Goal: Complete application form: Complete application form

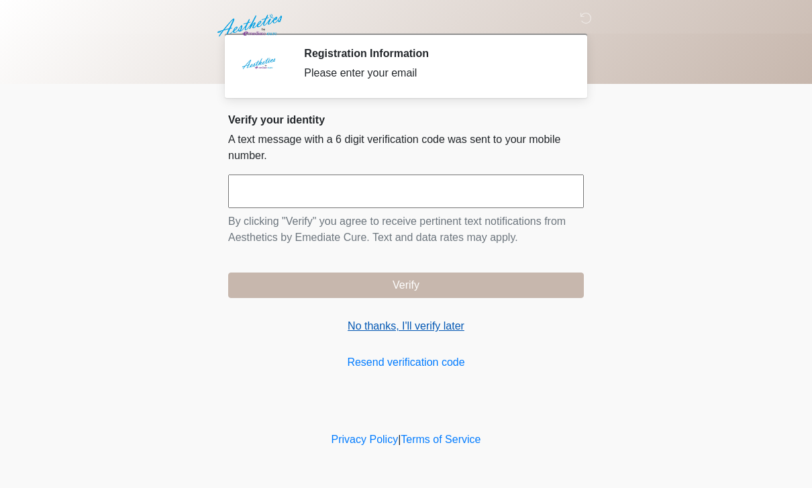
click at [402, 323] on link "No thanks, I'll verify later" at bounding box center [406, 326] width 356 height 16
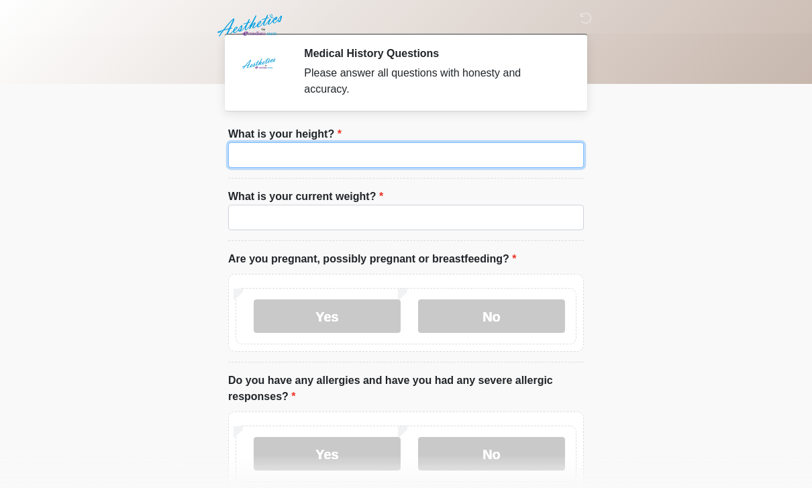
click at [543, 162] on input "What is your height?" at bounding box center [406, 154] width 356 height 25
click at [299, 152] on input "What is your height?" at bounding box center [406, 154] width 356 height 25
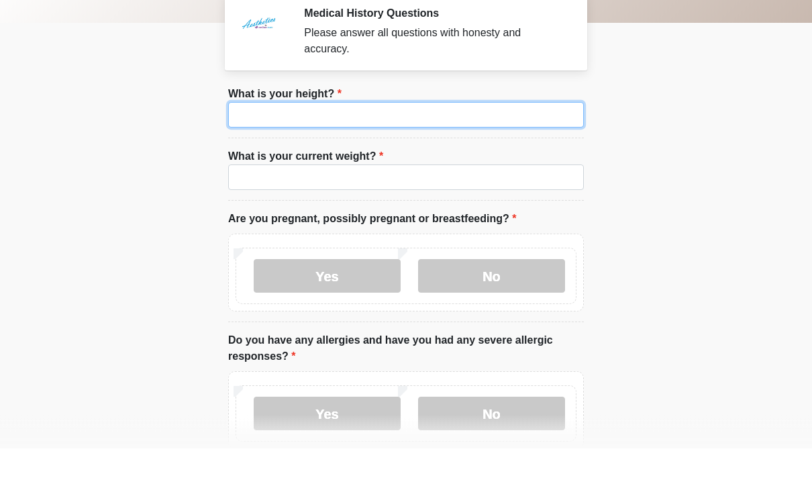
scroll to position [5, 0]
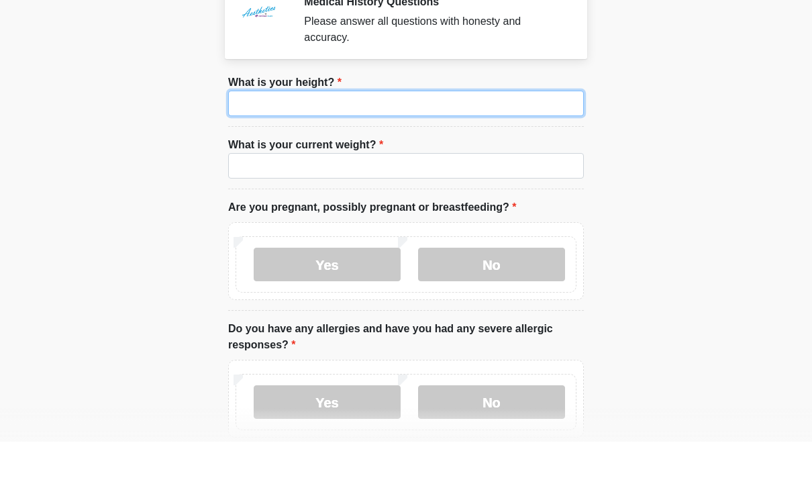
click at [477, 137] on input "What is your height?" at bounding box center [406, 149] width 356 height 25
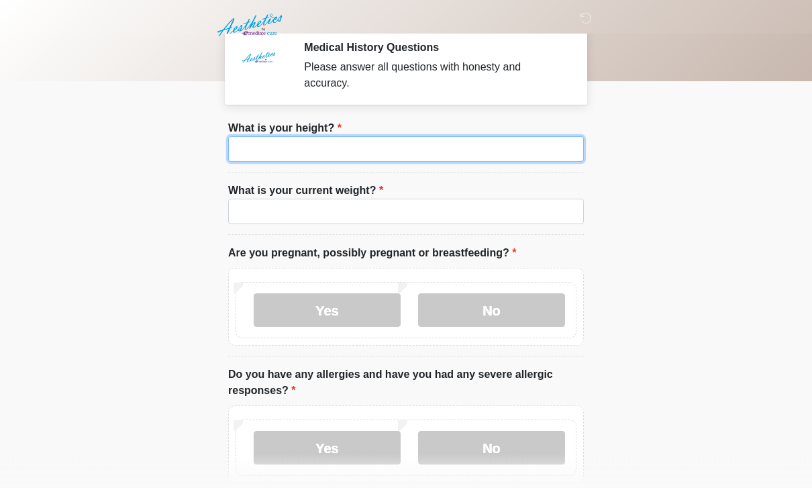
scroll to position [0, 0]
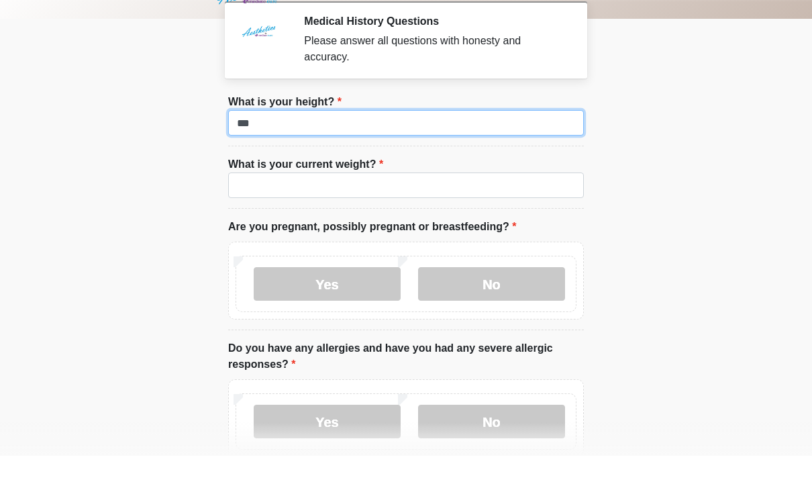
type input "***"
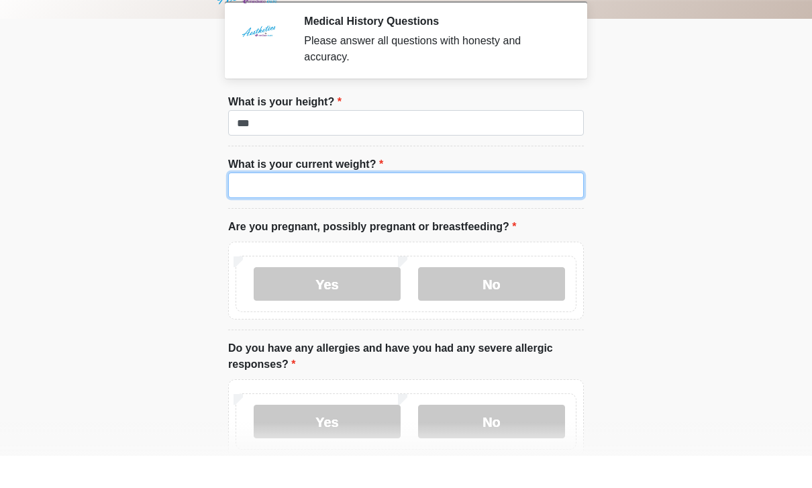
click at [348, 205] on input "What is your current weight?" at bounding box center [406, 217] width 356 height 25
type input "***"
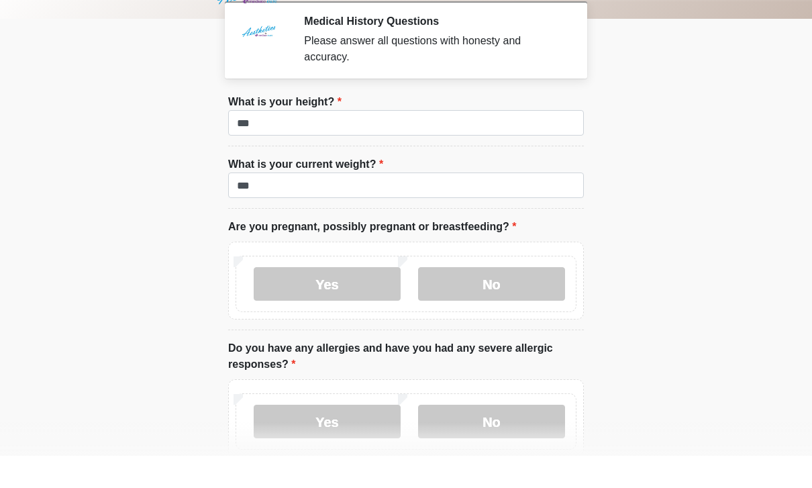
click at [678, 264] on body "‎ ‎ ‎ Medical History Questions Please answer all questions with honesty and ac…" at bounding box center [406, 244] width 812 height 488
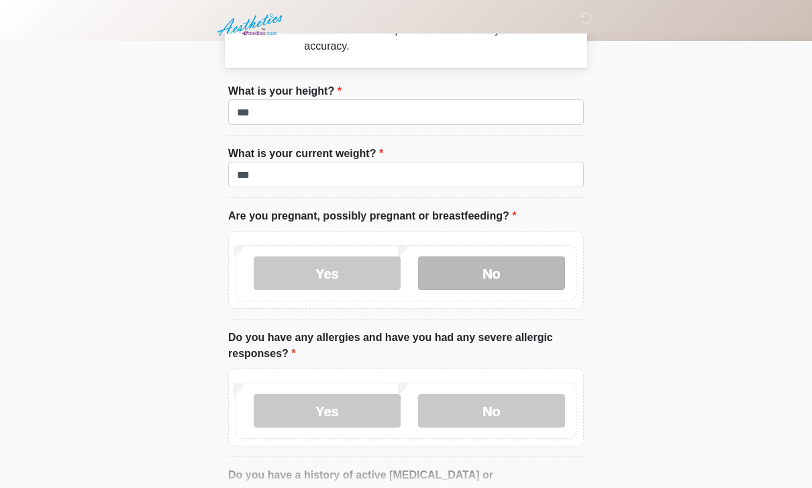
click at [495, 260] on label "No" at bounding box center [491, 274] width 147 height 34
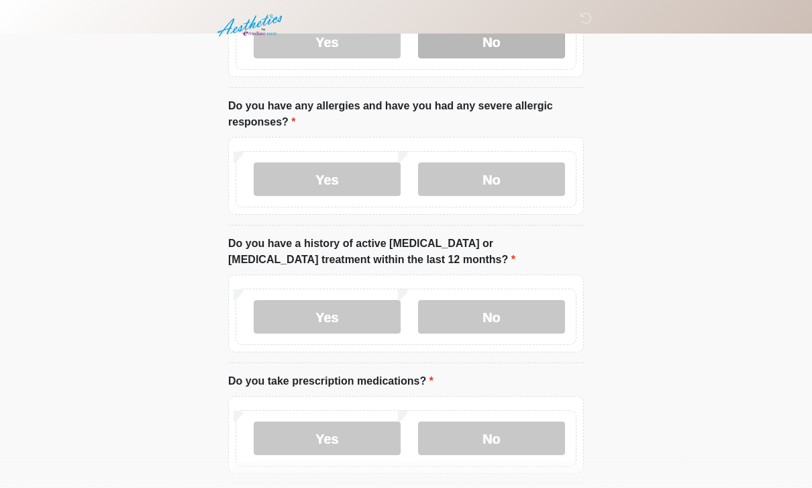
scroll to position [281, 0]
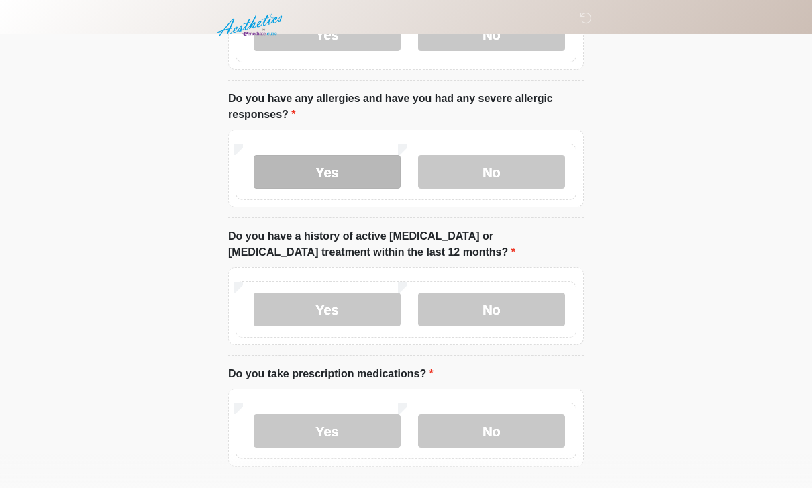
click at [351, 171] on label "Yes" at bounding box center [327, 172] width 147 height 34
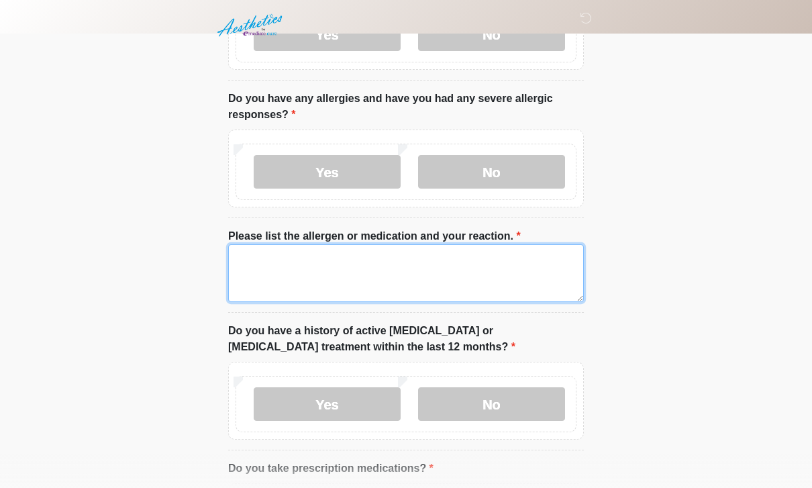
click at [390, 250] on textarea "Please list the allergen or medication and your reaction." at bounding box center [406, 273] width 356 height 58
click at [380, 255] on textarea "**********" at bounding box center [406, 274] width 356 height 58
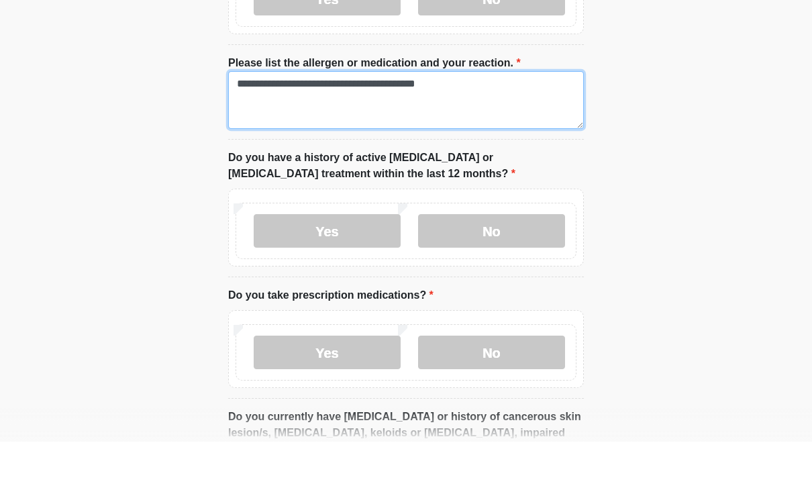
scroll to position [410, 0]
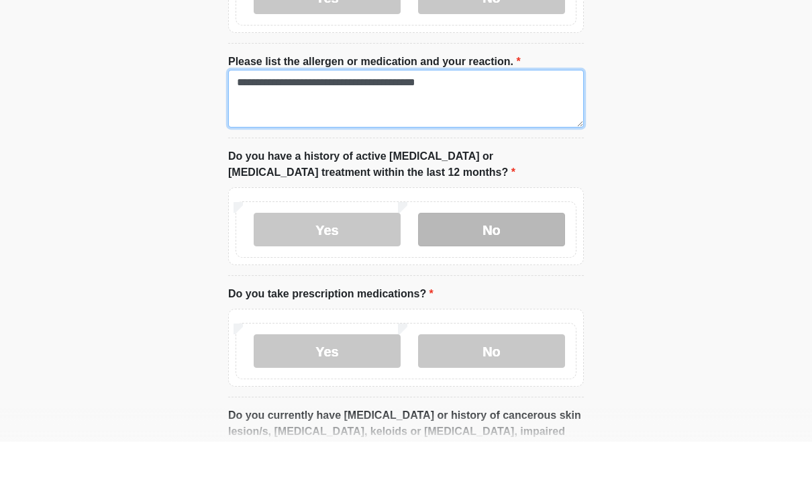
type textarea "**********"
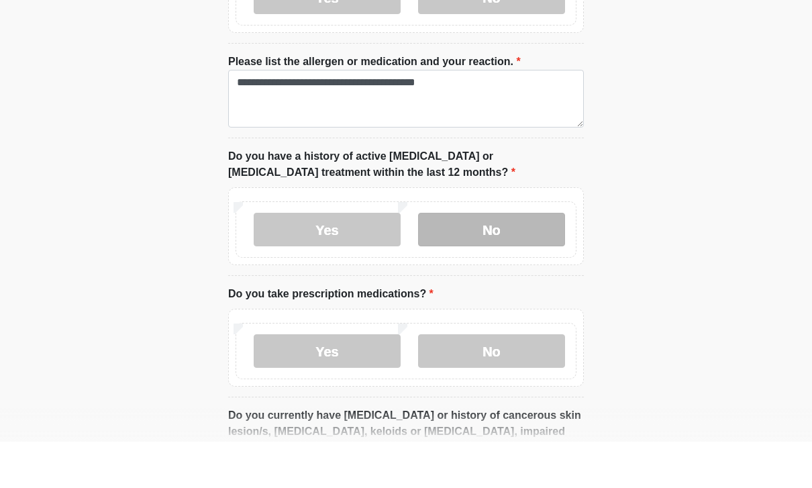
click at [472, 259] on label "No" at bounding box center [491, 276] width 147 height 34
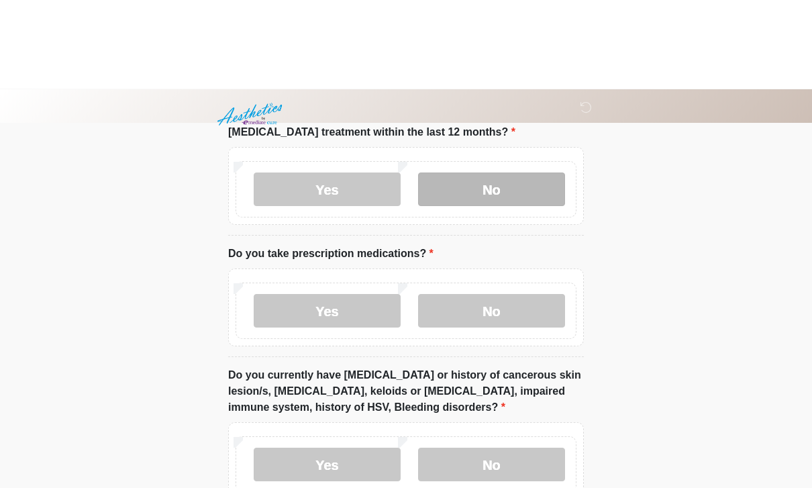
scroll to position [594, 0]
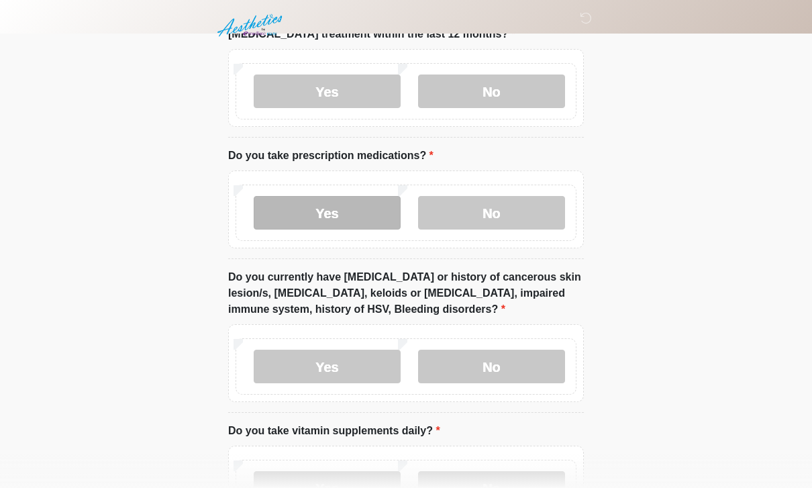
click at [331, 209] on label "Yes" at bounding box center [327, 213] width 147 height 34
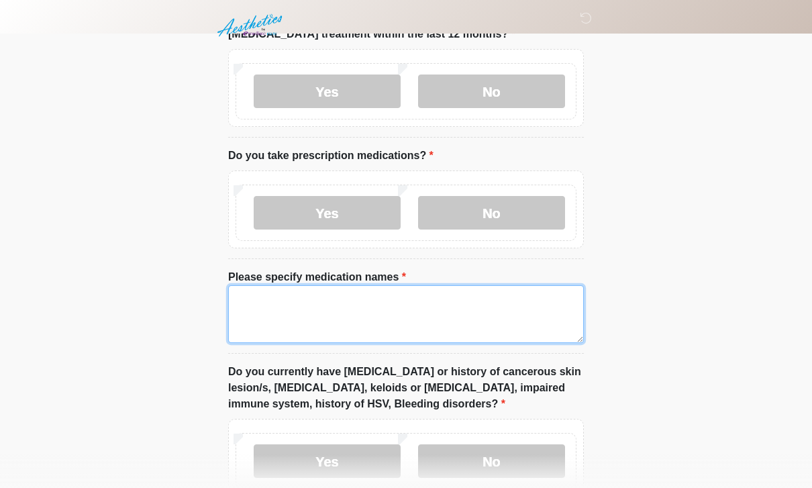
click at [373, 295] on textarea "Please specify medication names" at bounding box center [406, 314] width 356 height 58
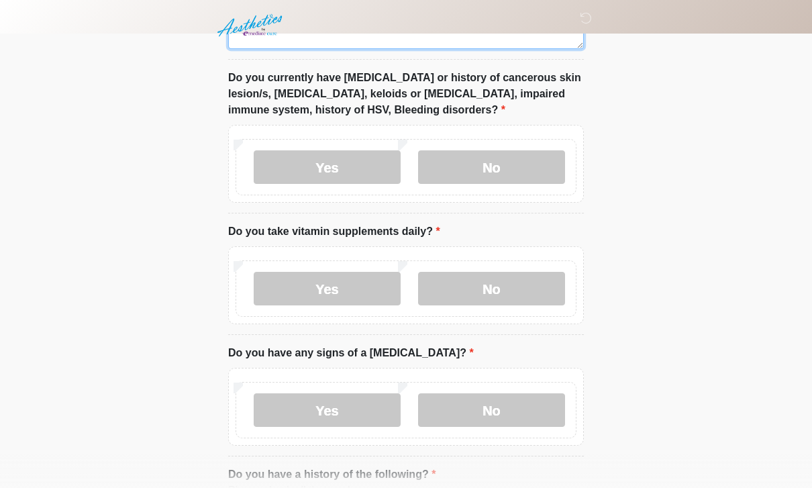
scroll to position [887, 0]
type textarea "********"
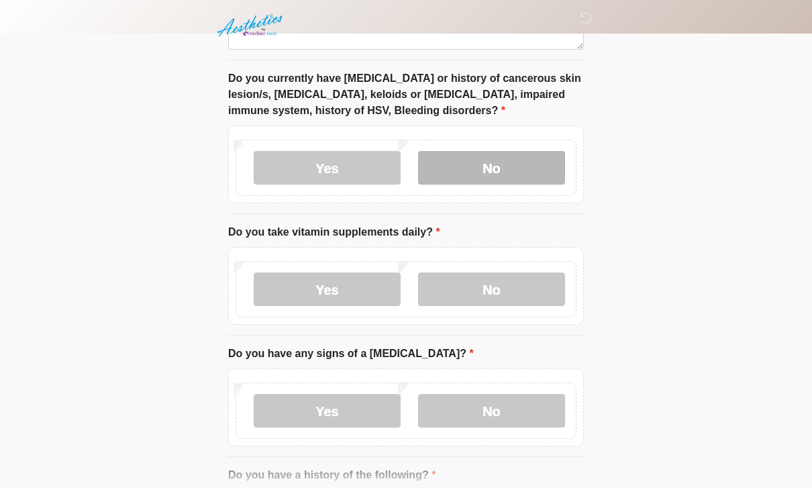
click at [474, 166] on label "No" at bounding box center [491, 168] width 147 height 34
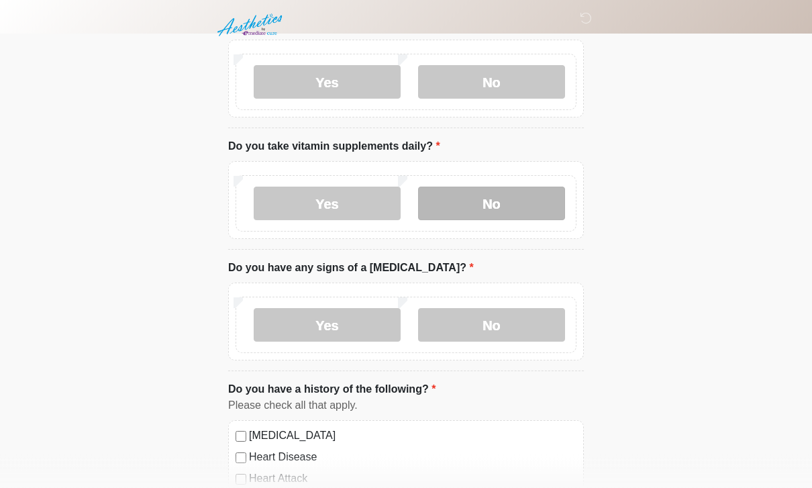
scroll to position [973, 0]
click at [504, 199] on label "No" at bounding box center [491, 203] width 147 height 34
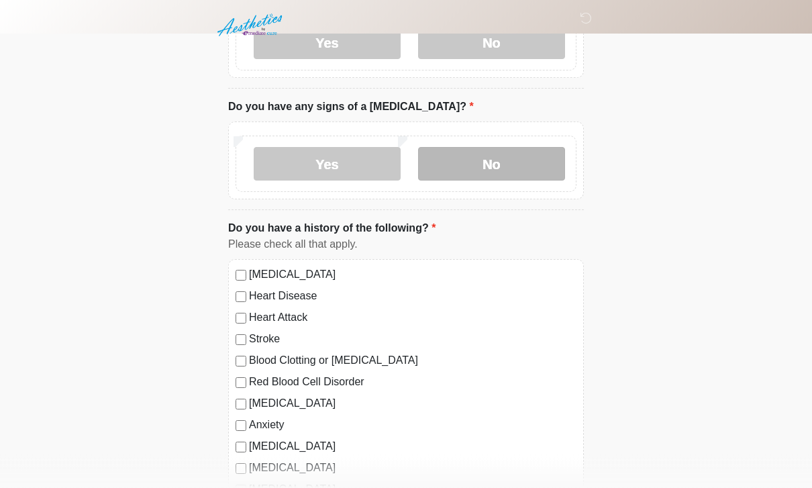
scroll to position [1134, 0]
click at [483, 160] on label "No" at bounding box center [491, 164] width 147 height 34
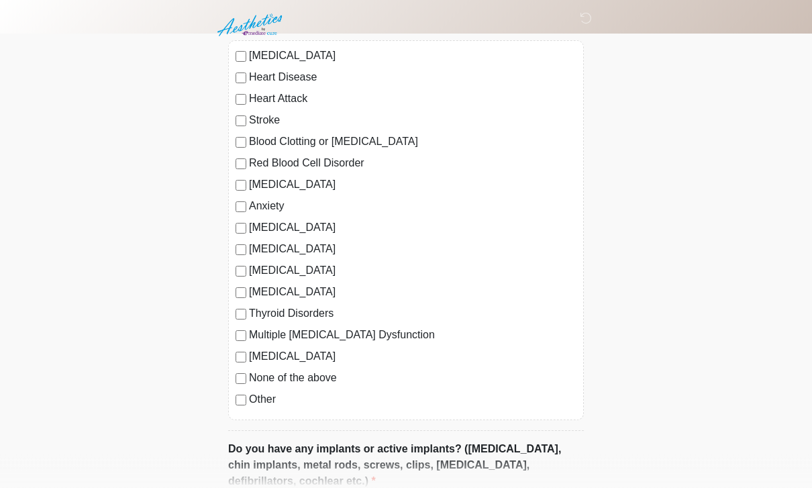
scroll to position [1353, 0]
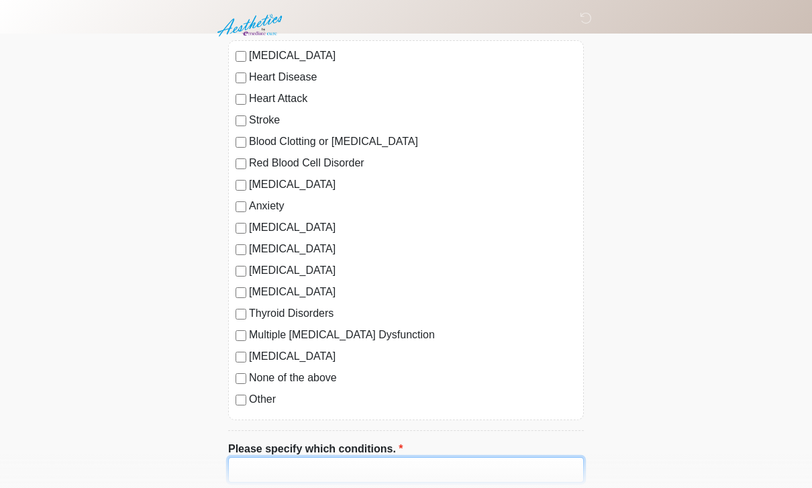
click at [311, 464] on input "Please specify which conditions." at bounding box center [406, 469] width 356 height 25
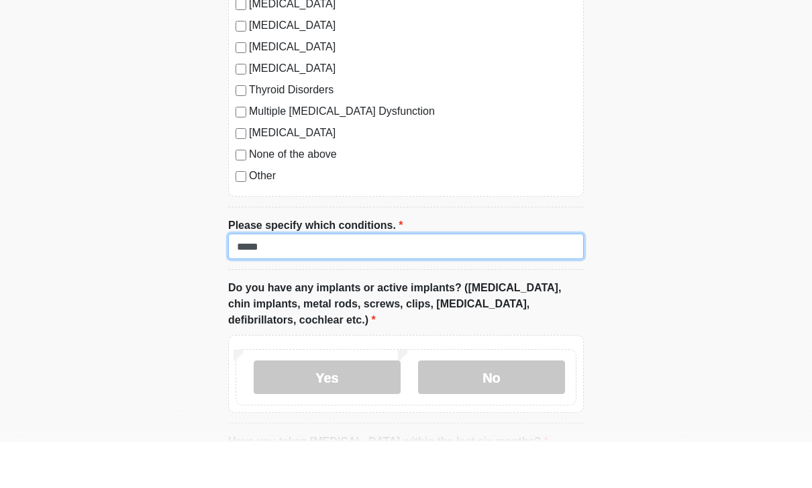
type input "****"
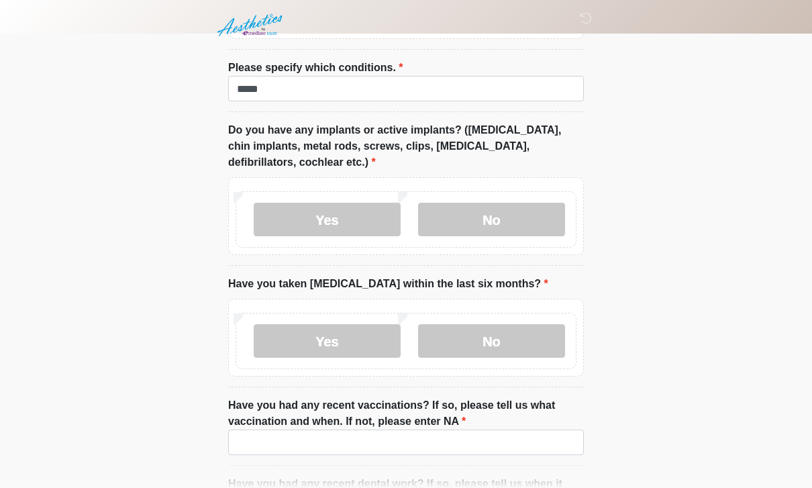
scroll to position [1735, 0]
click at [444, 214] on label "No" at bounding box center [491, 219] width 147 height 34
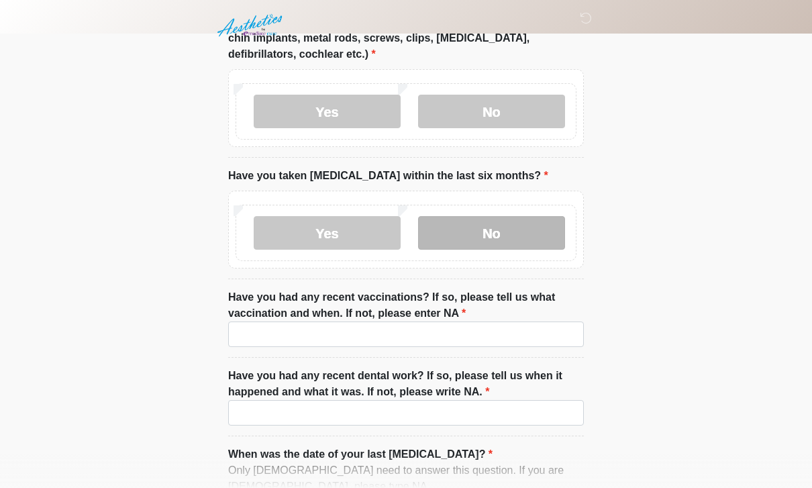
click at [463, 223] on label "No" at bounding box center [491, 233] width 147 height 34
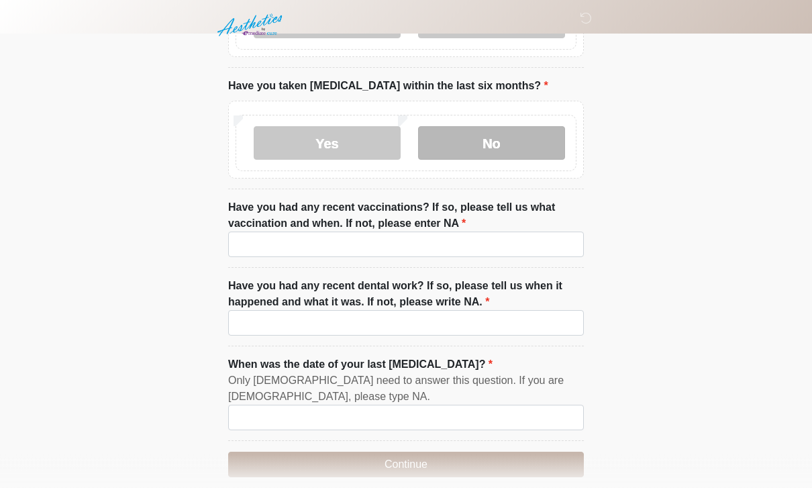
scroll to position [1945, 0]
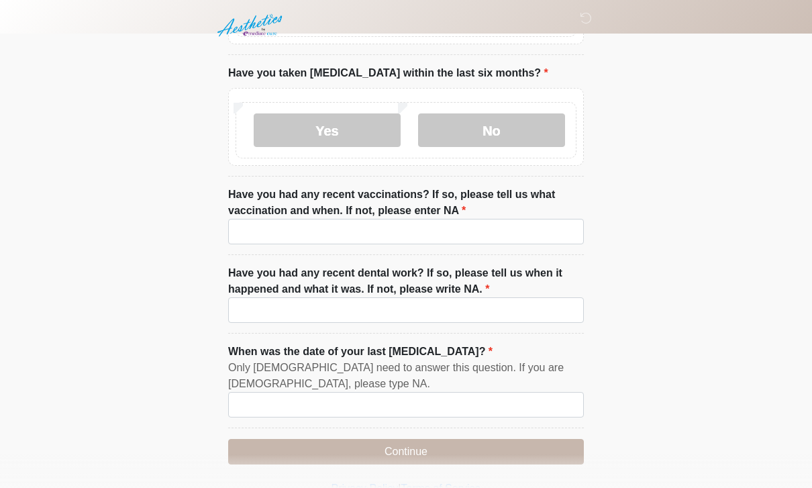
click at [450, 207] on label "Have you had any recent vaccinations? If so, please tell us what vaccination an…" at bounding box center [406, 202] width 356 height 32
click at [450, 219] on input "Have you had any recent vaccinations? If so, please tell us what vaccination an…" at bounding box center [406, 231] width 356 height 25
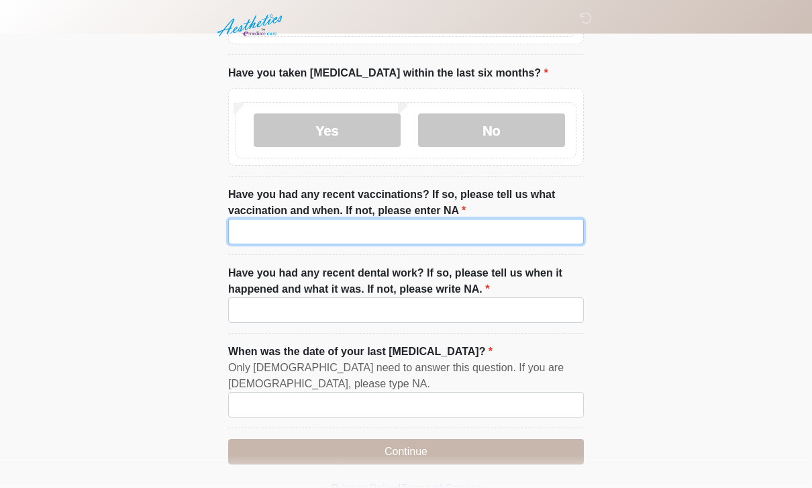
click at [455, 231] on input "Have you had any recent vaccinations? If so, please tell us what vaccination an…" at bounding box center [406, 231] width 356 height 25
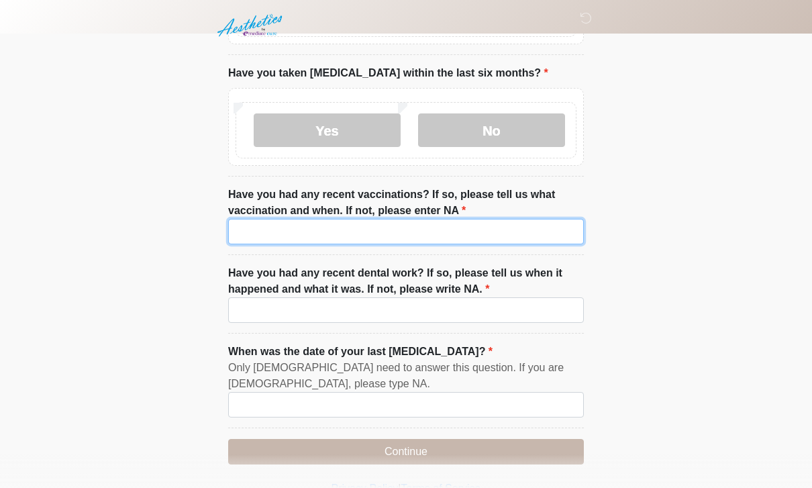
click at [500, 225] on input "Have you had any recent vaccinations? If so, please tell us what vaccination an…" at bounding box center [406, 231] width 356 height 25
click at [262, 223] on input "**********" at bounding box center [406, 231] width 356 height 25
type input "**********"
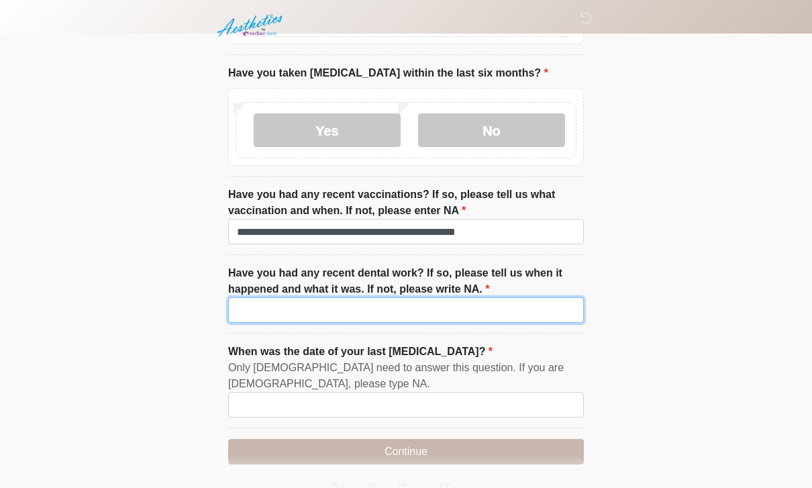
click at [298, 303] on input "Have you had any recent dental work? If so, please tell us when it happened and…" at bounding box center [406, 309] width 356 height 25
type input "*********"
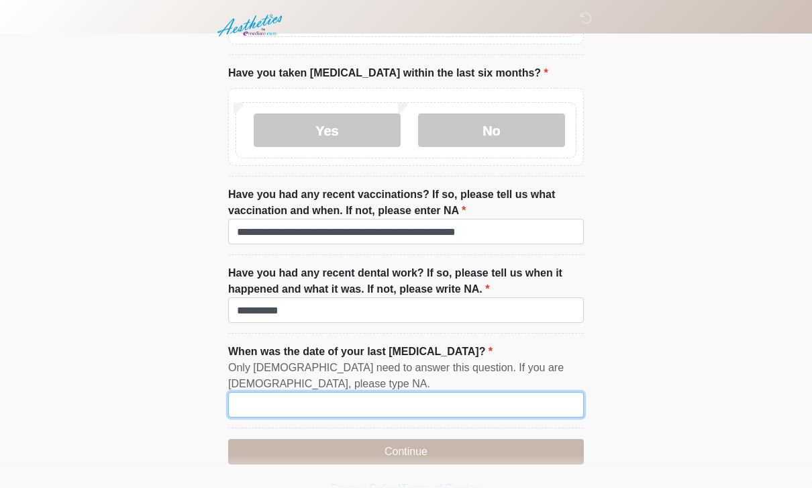
click at [362, 392] on input "When was the date of your last [MEDICAL_DATA]?" at bounding box center [406, 404] width 356 height 25
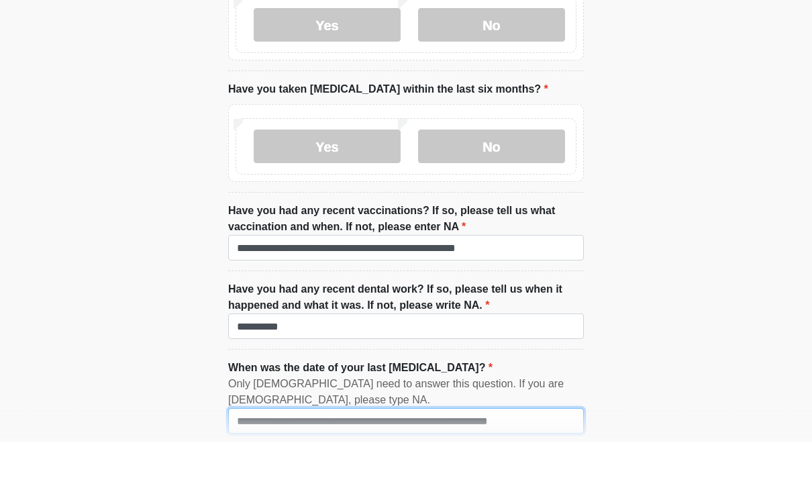
scroll to position [1987, 0]
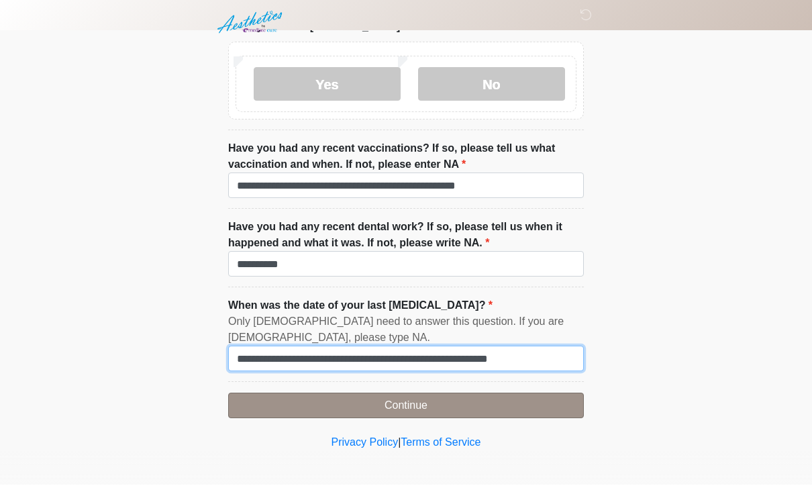
type input "**********"
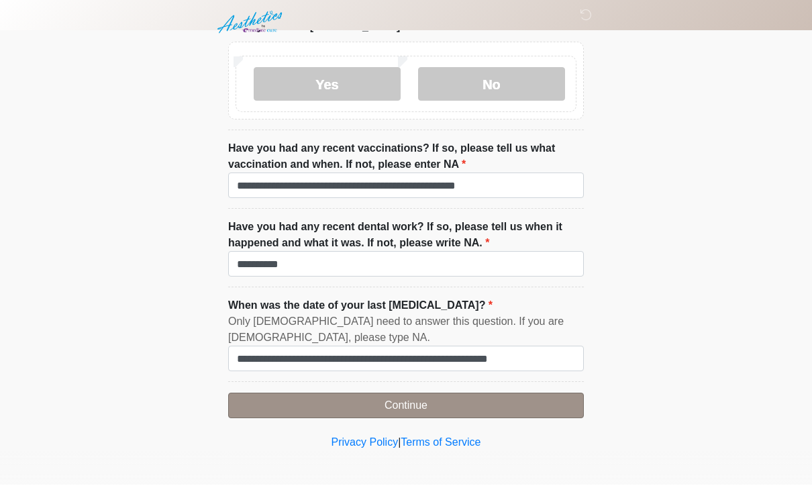
click at [415, 400] on button "Continue" at bounding box center [406, 408] width 356 height 25
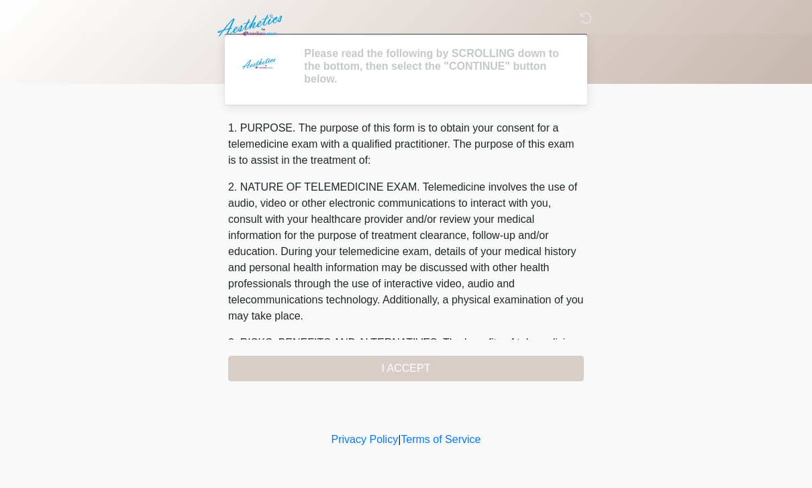
scroll to position [0, 0]
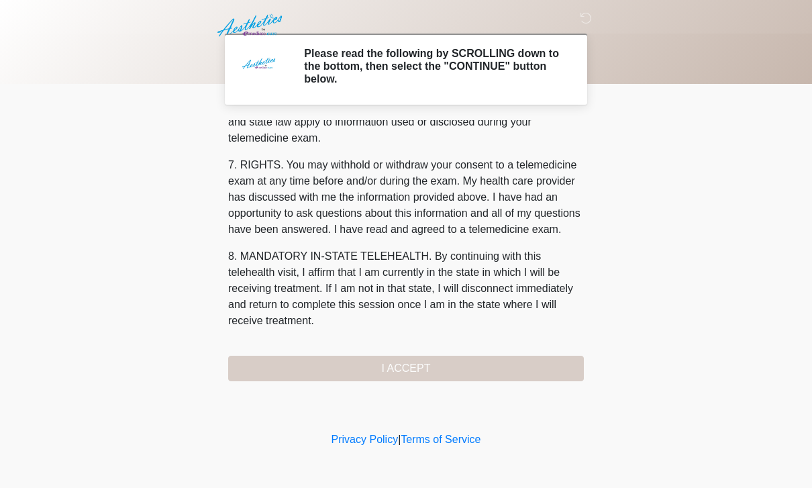
click at [473, 368] on div "1. PURPOSE. The purpose of this form is to obtain your consent for a telemedici…" at bounding box center [406, 250] width 356 height 261
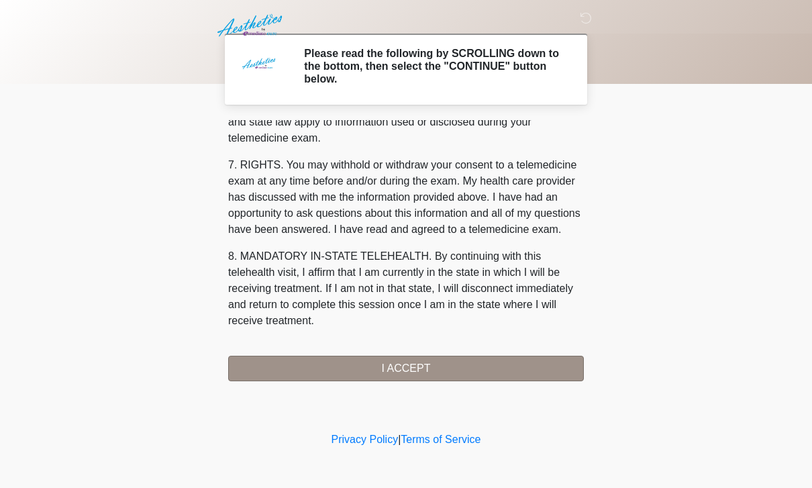
click at [426, 366] on button "I ACCEPT" at bounding box center [406, 368] width 356 height 25
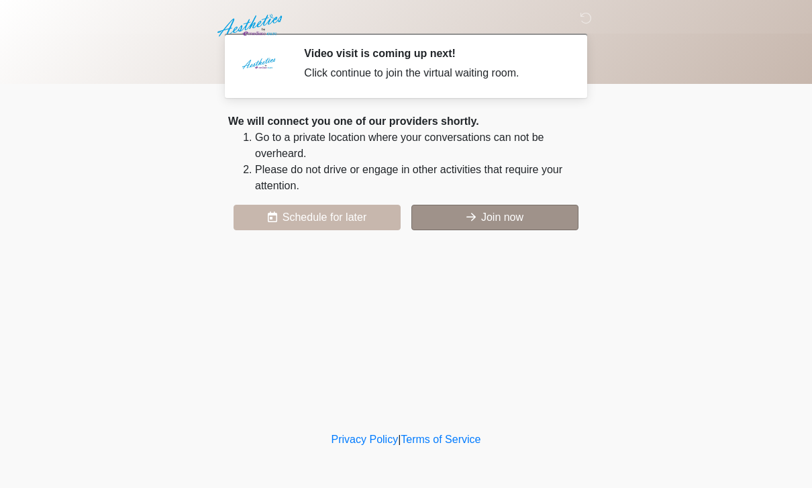
click at [510, 211] on button "Join now" at bounding box center [494, 217] width 167 height 25
